Goal: Information Seeking & Learning: Check status

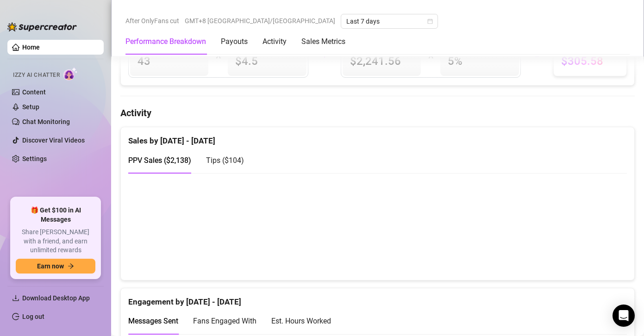
scroll to position [524, 0]
click at [528, 253] on canvas at bounding box center [373, 226] width 491 height 93
click at [593, 256] on canvas at bounding box center [373, 226] width 491 height 93
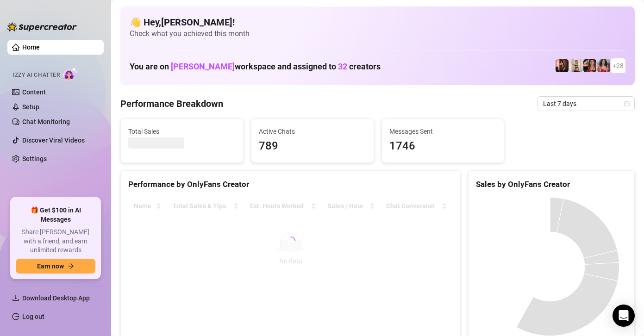
click at [385, 185] on div "Performance by OnlyFans Creator" at bounding box center [290, 184] width 324 height 12
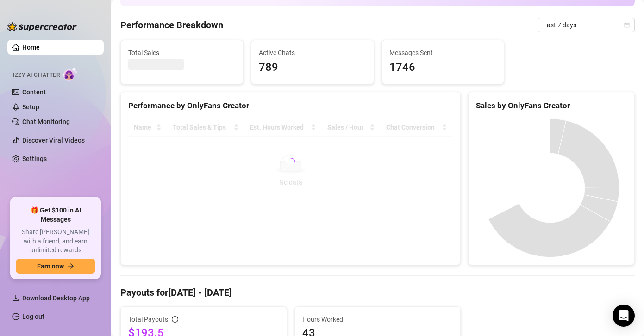
scroll to position [79, 0]
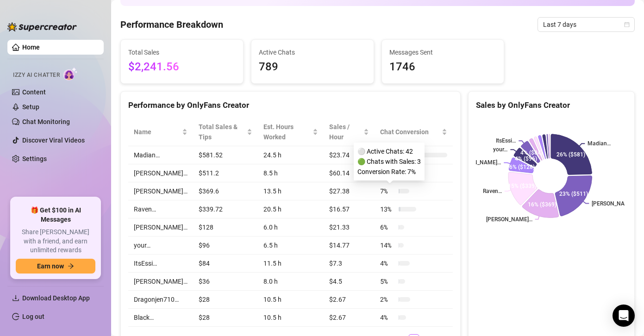
click at [506, 264] on div "Sales by OnlyFans Creator [PERSON_NAME]… [PERSON_NAME]… [PERSON_NAME]… Raven… […" at bounding box center [551, 226] width 167 height 270
click at [200, 154] on td "$581.52" at bounding box center [225, 155] width 65 height 18
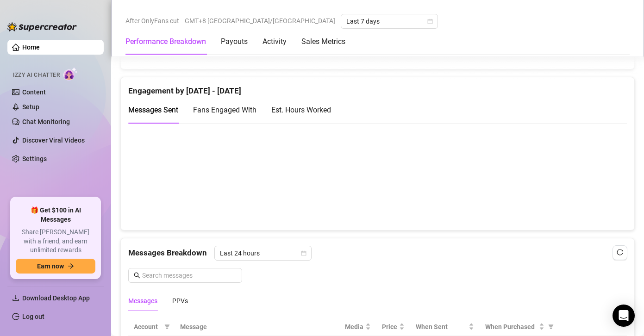
scroll to position [792, 0]
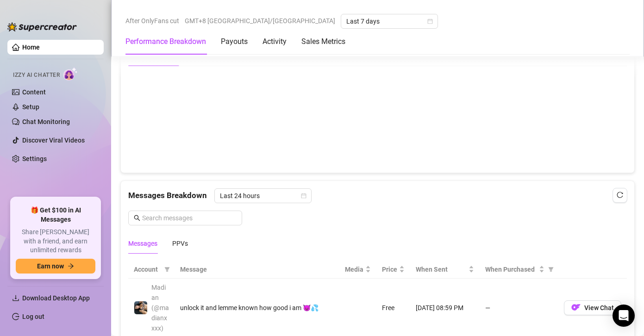
click at [328, 220] on div "Messages Breakdown Last 24 hours Messages PPVs" at bounding box center [377, 220] width 498 height 65
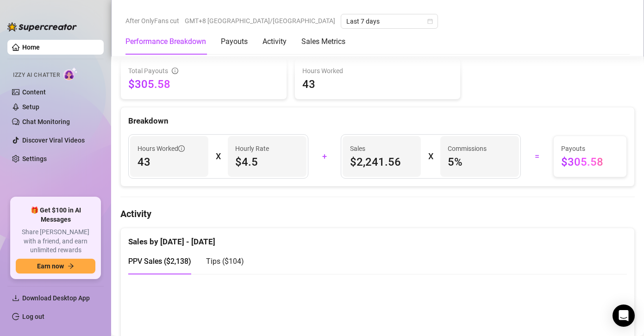
scroll to position [478, 0]
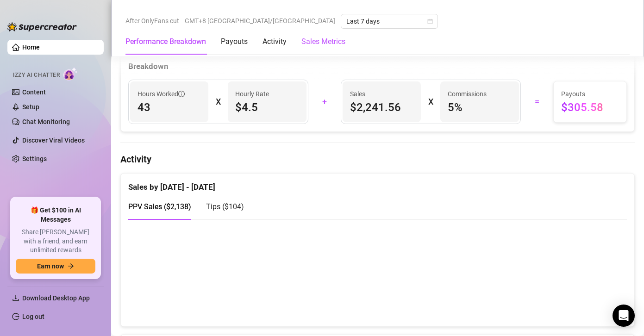
click at [325, 44] on Metrics "Sales Metrics" at bounding box center [323, 41] width 44 height 11
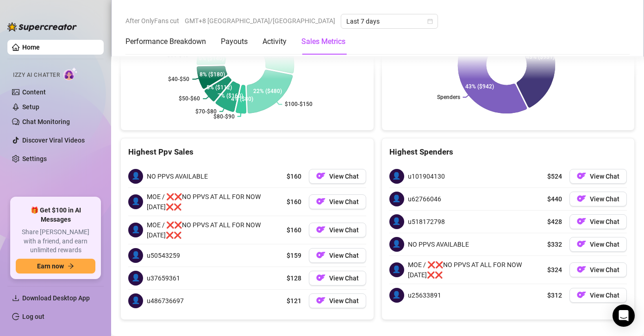
scroll to position [2019, 0]
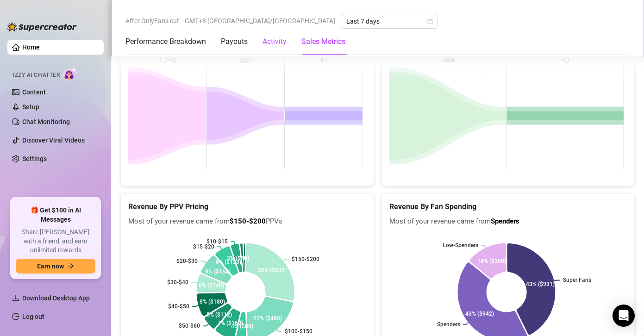
click at [277, 41] on div "Activity" at bounding box center [274, 41] width 24 height 11
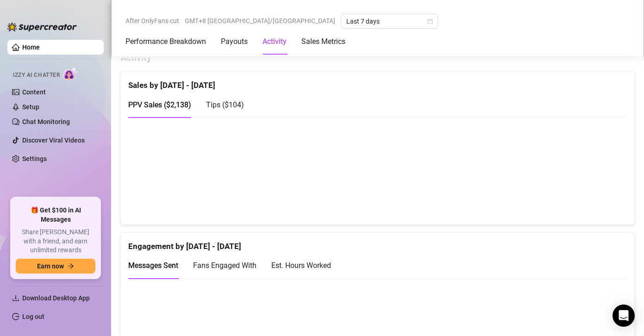
scroll to position [569, 0]
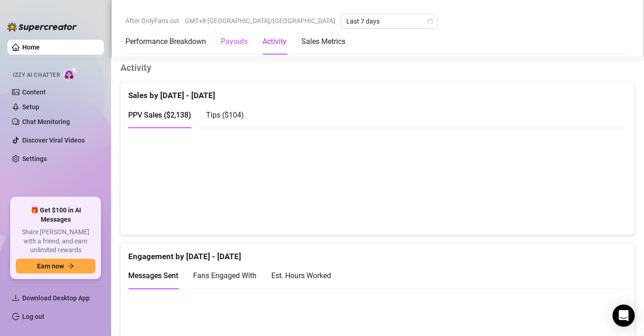
click at [239, 39] on div "Payouts" at bounding box center [234, 41] width 27 height 11
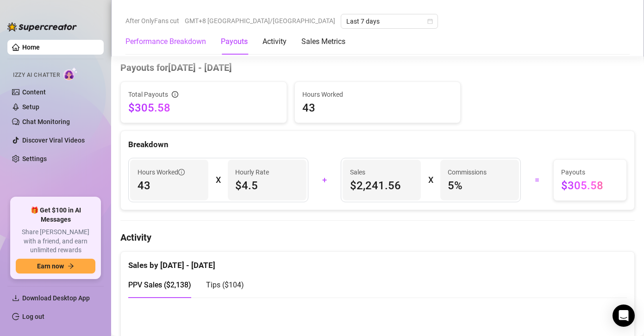
click at [186, 38] on Breakdown "Performance Breakdown" at bounding box center [165, 41] width 81 height 11
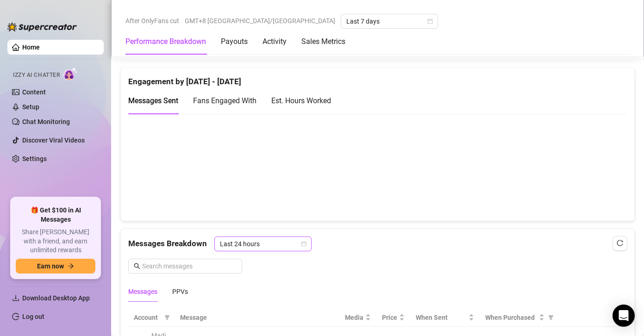
scroll to position [808, 0]
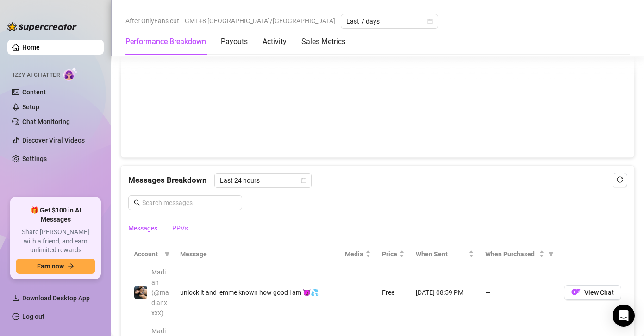
click at [180, 223] on div "PPVs" at bounding box center [180, 228] width 16 height 10
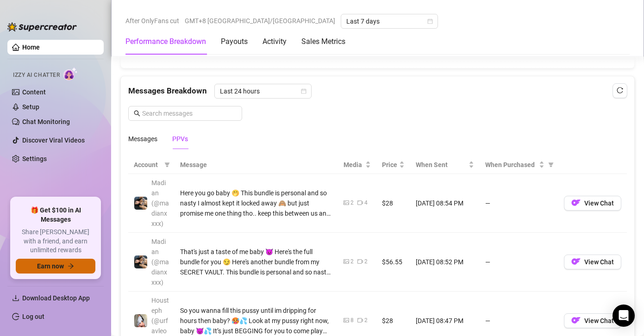
scroll to position [903, 0]
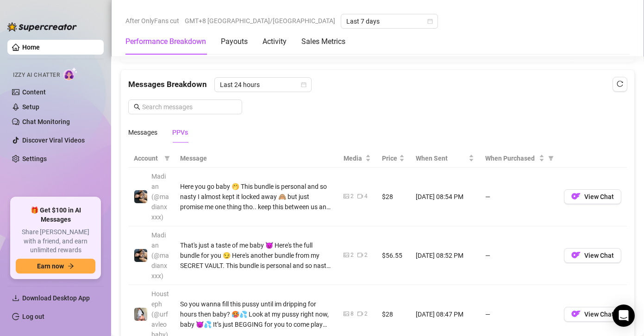
click at [191, 156] on th "Message" at bounding box center [255, 158] width 163 height 18
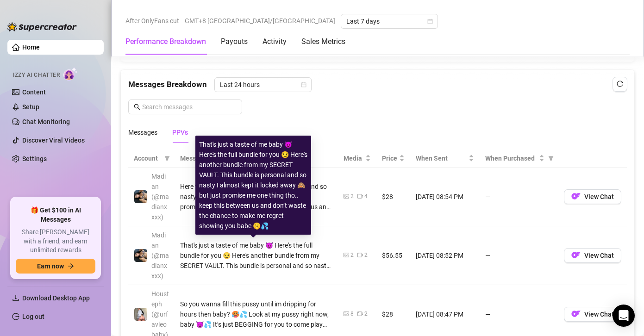
click at [281, 252] on div "That's just a taste of me baby 😈 Here's the full bundle for you 😏 Here's anothe…" at bounding box center [256, 255] width 152 height 31
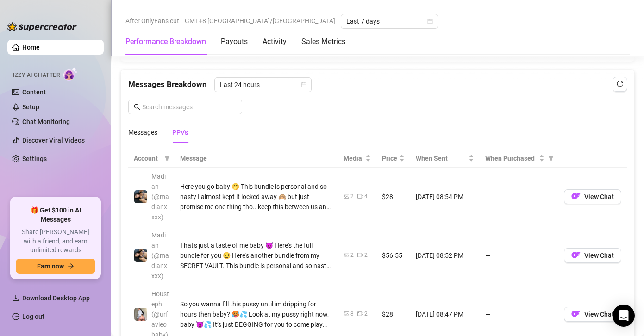
click at [376, 279] on td "$56.55" at bounding box center [393, 255] width 34 height 59
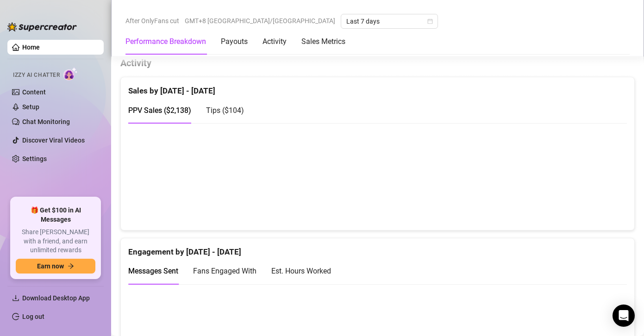
scroll to position [570, 0]
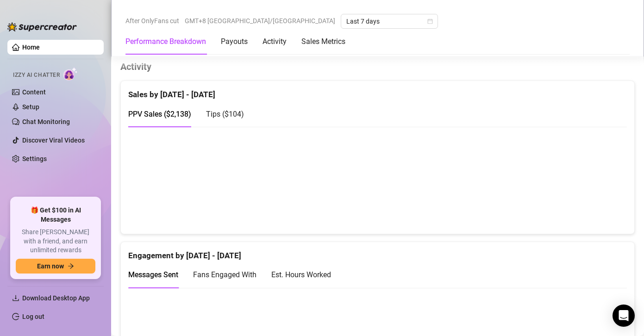
click at [521, 205] on canvas at bounding box center [373, 180] width 491 height 93
click at [527, 199] on canvas at bounding box center [373, 180] width 491 height 93
click at [402, 261] on div "Messages Sent Fans Engaged With Est. Hours Worked" at bounding box center [377, 274] width 498 height 26
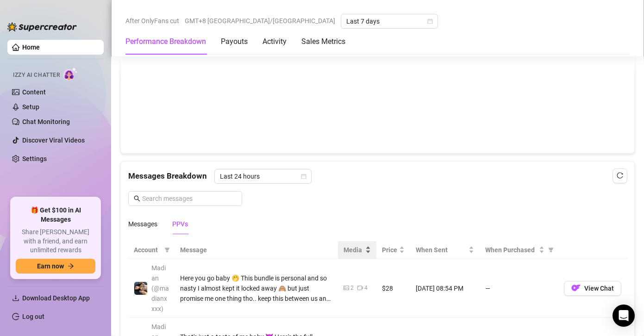
scroll to position [809, 0]
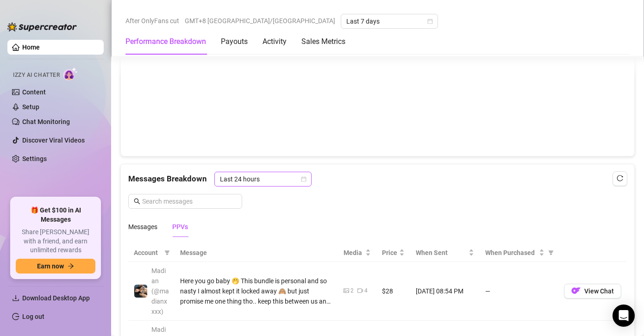
click at [253, 181] on span "Last 24 hours" at bounding box center [263, 179] width 86 height 14
click at [373, 183] on div "Messages Breakdown Last 24 hours Last 24 hours" at bounding box center [377, 179] width 498 height 15
click at [134, 221] on div "Messages" at bounding box center [142, 226] width 29 height 21
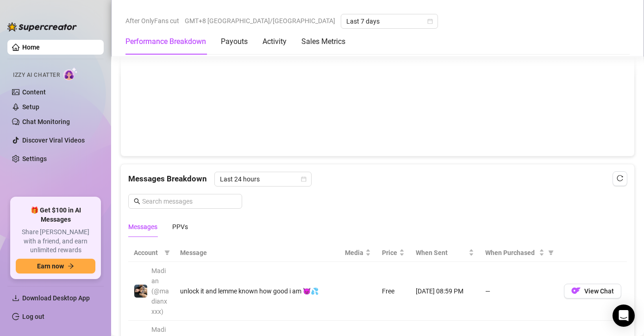
click at [316, 206] on div "Messages Breakdown Last 24 hours Messages PPVs" at bounding box center [377, 204] width 498 height 65
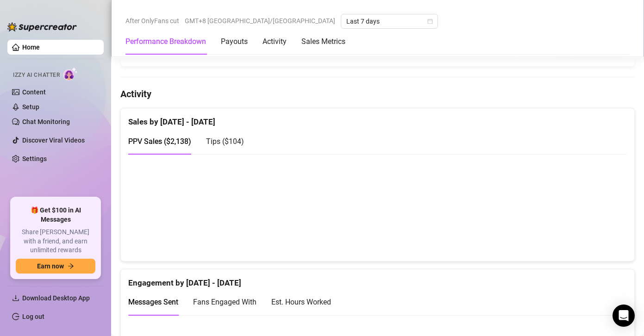
scroll to position [540, 0]
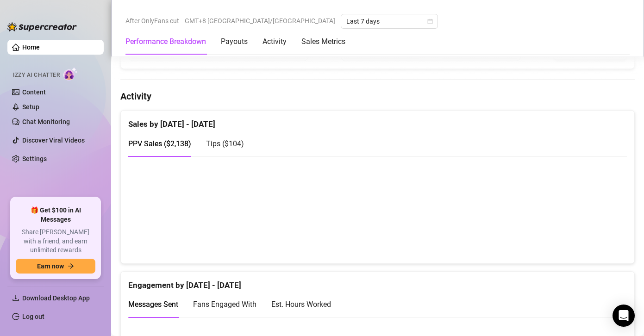
click at [215, 305] on span "Fans Engaged With" at bounding box center [224, 304] width 63 height 9
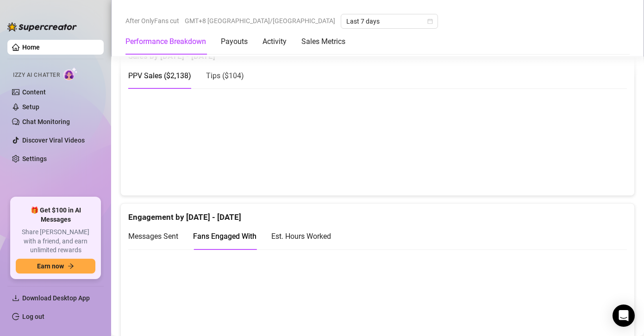
scroll to position [739, 0]
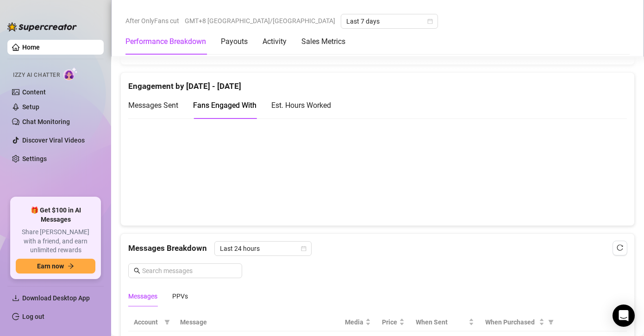
click at [316, 104] on div "Est. Hours Worked" at bounding box center [301, 105] width 60 height 12
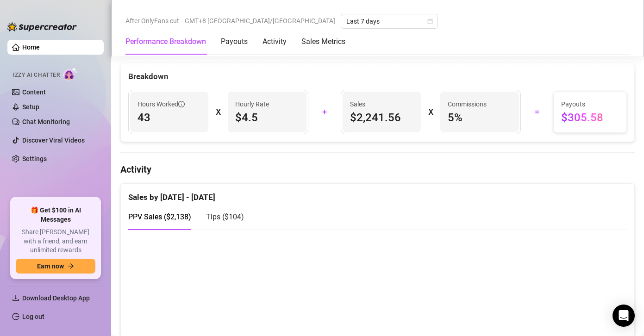
scroll to position [466, 0]
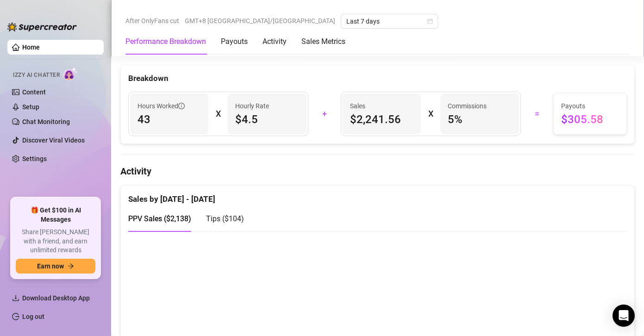
click at [223, 220] on span "Tips ( $104 )" at bounding box center [225, 218] width 38 height 9
click at [171, 214] on span "PPV Sales ( $2,138 )" at bounding box center [159, 218] width 63 height 9
